Goal: Entertainment & Leisure: Consume media (video, audio)

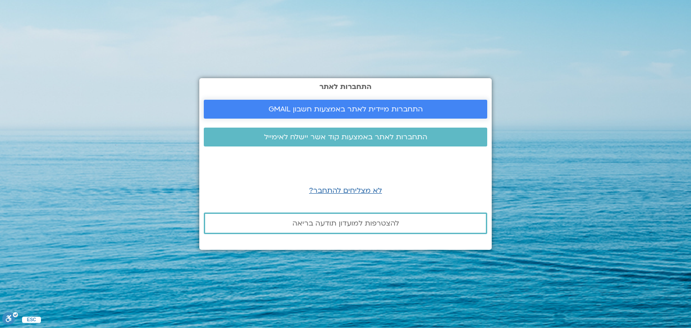
click at [391, 107] on span "התחברות מיידית לאתר באמצעות חשבון GMAIL" at bounding box center [346, 109] width 154 height 8
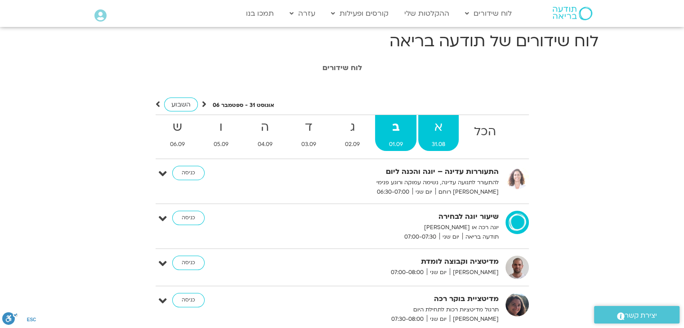
click at [433, 145] on span "31.08" at bounding box center [438, 144] width 40 height 9
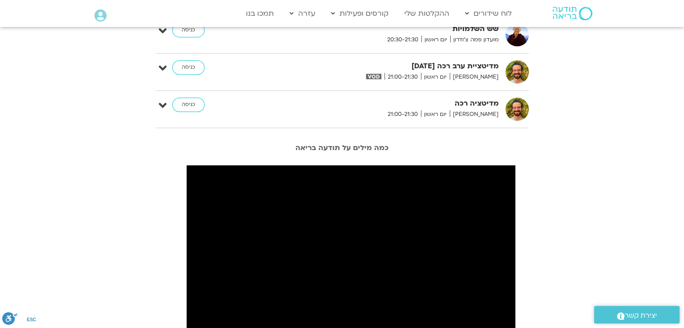
scroll to position [990, 0]
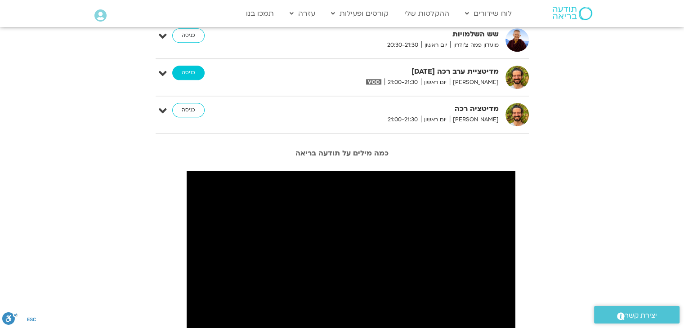
click at [181, 72] on link "כניסה" at bounding box center [188, 73] width 32 height 14
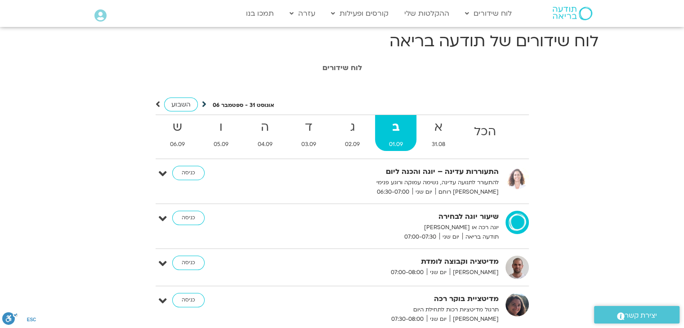
click at [204, 105] on icon at bounding box center [204, 104] width 4 height 9
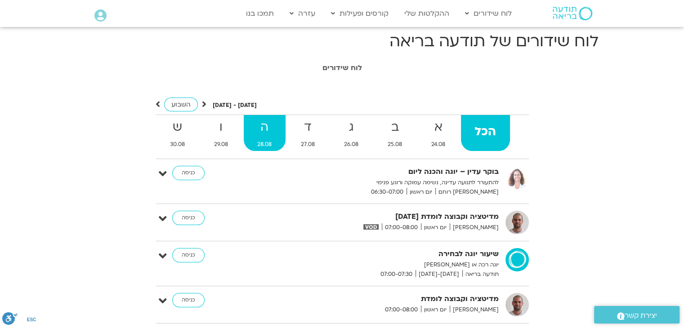
click at [269, 138] on link "ה 28.08" at bounding box center [265, 133] width 42 height 36
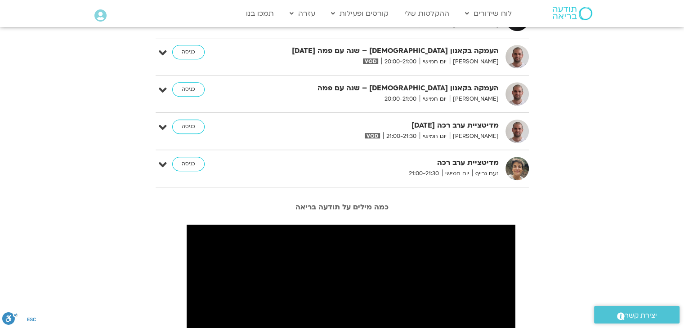
scroll to position [576, 0]
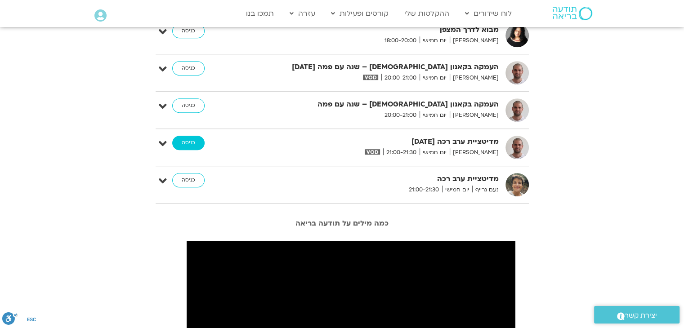
click at [184, 140] on link "כניסה" at bounding box center [188, 143] width 32 height 14
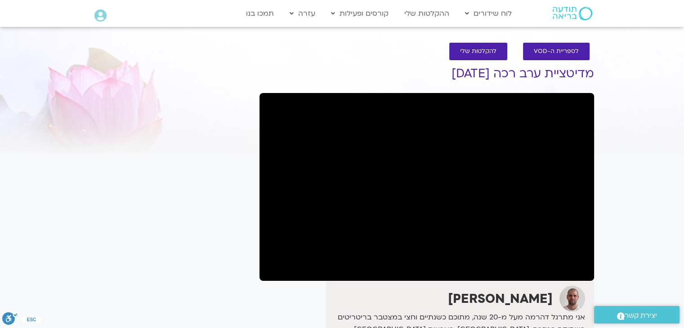
click at [244, 246] on div "It seems we can't find what you're looking for. It seems we can't find what you…" at bounding box center [170, 297] width 169 height 491
